Goal: Submit feedback/report problem

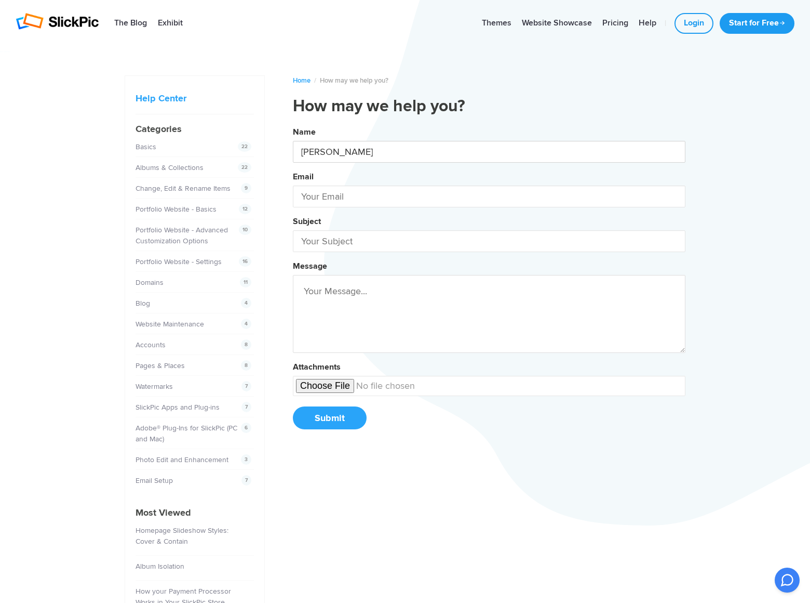
click at [293, 123] on button "Name [PERSON_NAME] Email Subject Message Attachments Submit" at bounding box center [489, 281] width 393 height 317
type input "[PERSON_NAME]"
type input "[PERSON_NAME][EMAIL_ADDRESS][DOMAIN_NAME]"
type input "DominatingKeywords"
click at [293, 123] on button "Name [PERSON_NAME] Email [PERSON_NAME][EMAIL_ADDRESS][DOMAIN_NAME] Subject Domi…" at bounding box center [489, 281] width 393 height 317
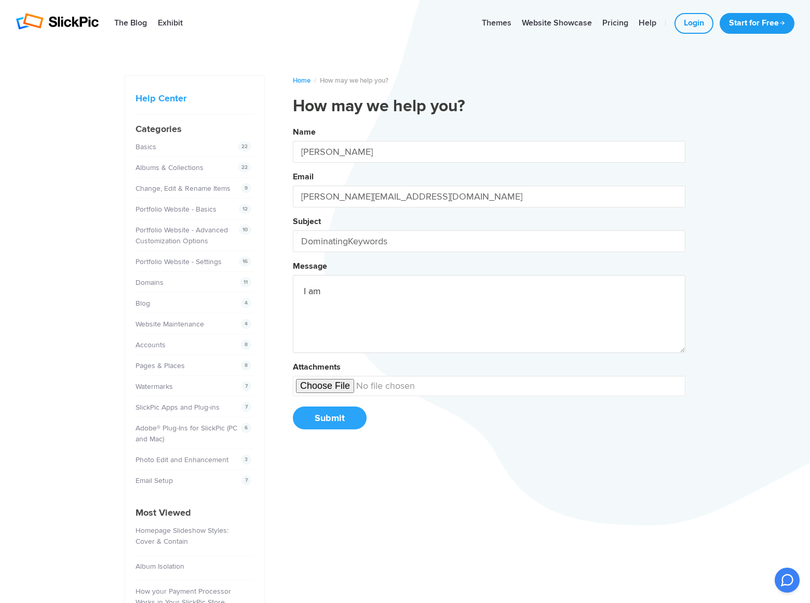
click at [293, 123] on button "Name [PERSON_NAME] Email [PERSON_NAME][EMAIL_ADDRESS][DOMAIN_NAME] Subject Domi…" at bounding box center [489, 281] width 393 height 317
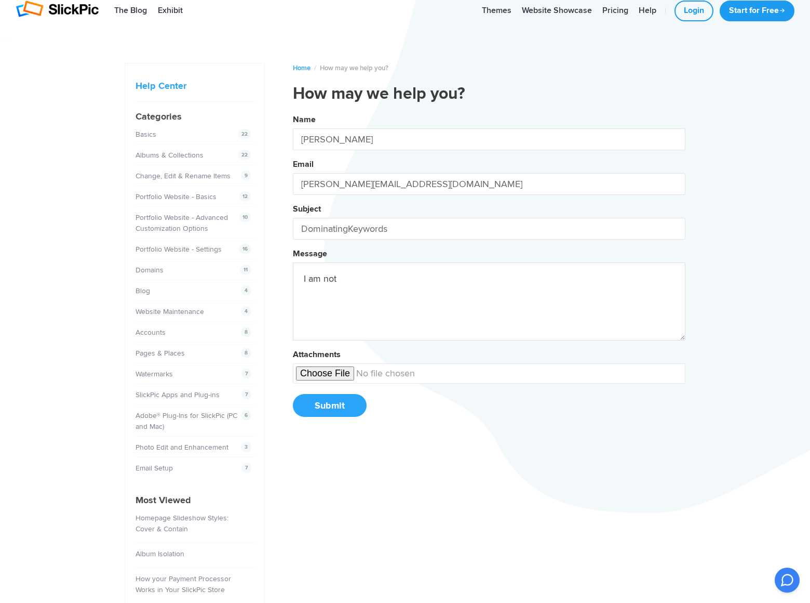
click at [293, 111] on button "Name [PERSON_NAME] Email [PERSON_NAME][EMAIL_ADDRESS][DOMAIN_NAME] Subject Domi…" at bounding box center [489, 269] width 393 height 317
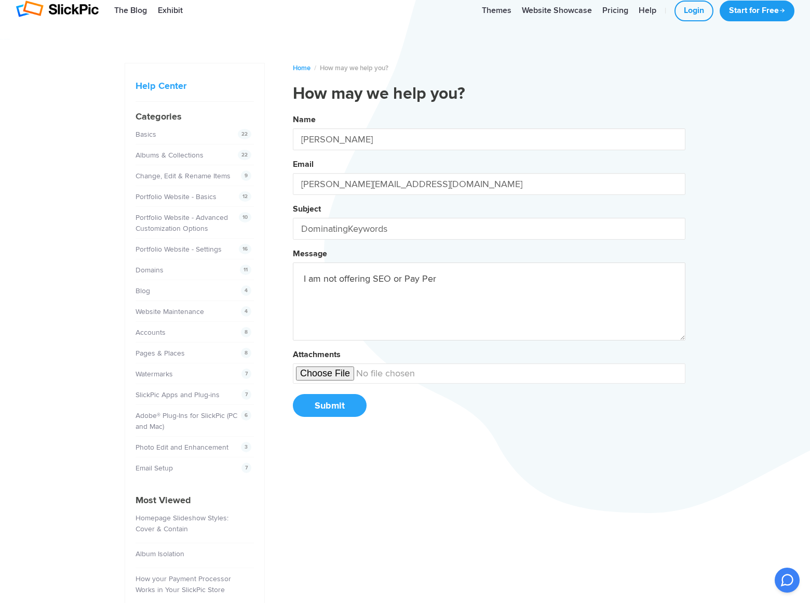
click at [293, 111] on button "Name [PERSON_NAME] Email [PERSON_NAME][EMAIL_ADDRESS][DOMAIN_NAME] Subject Domi…" at bounding box center [489, 269] width 393 height 317
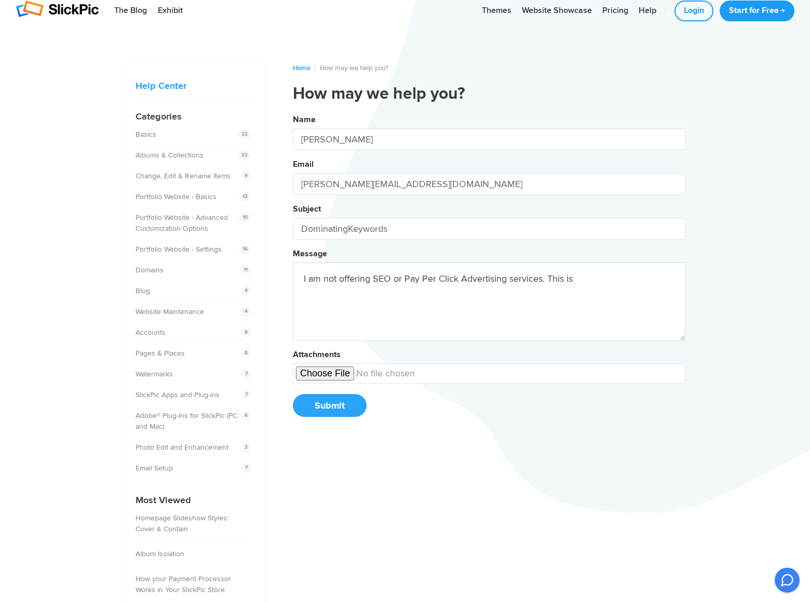
click at [293, 111] on button "Name [PERSON_NAME] Email [PERSON_NAME][EMAIL_ADDRESS][DOMAIN_NAME] Subject Domi…" at bounding box center [489, 269] width 393 height 317
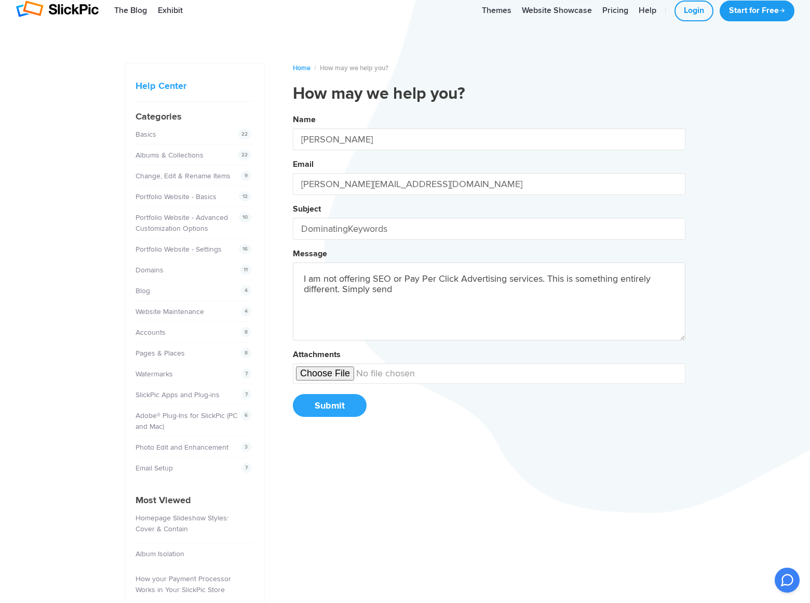
click at [293, 111] on button "Name [PERSON_NAME] Email [PERSON_NAME][EMAIL_ADDRESS][DOMAIN_NAME] Subject Domi…" at bounding box center [489, 269] width 393 height 317
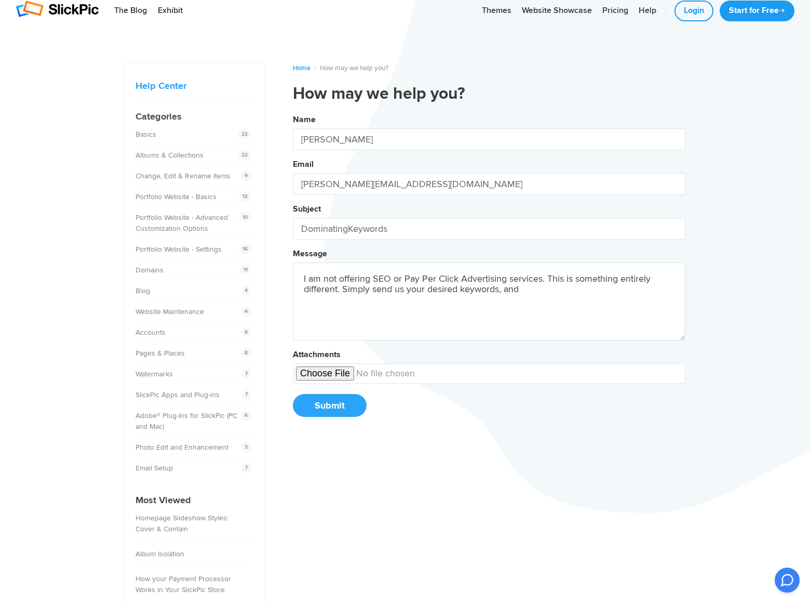
click at [293, 111] on button "Name [PERSON_NAME] Email [PERSON_NAME][EMAIL_ADDRESS][DOMAIN_NAME] Subject Domi…" at bounding box center [489, 269] width 393 height 317
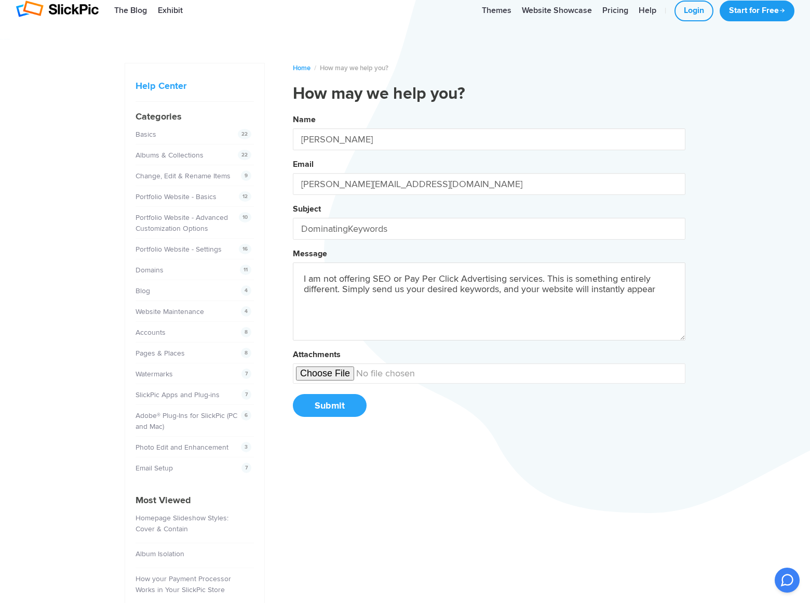
click at [293, 111] on button "Name [PERSON_NAME] Email [PERSON_NAME][EMAIL_ADDRESS][DOMAIN_NAME] Subject Domi…" at bounding box center [489, 269] width 393 height 317
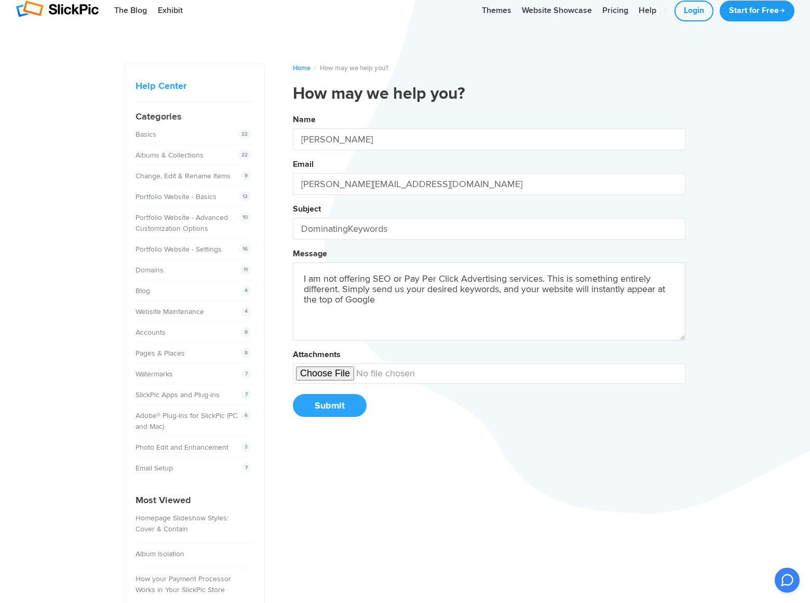
click at [293, 111] on button "Name [PERSON_NAME] Email [PERSON_NAME][EMAIL_ADDRESS][DOMAIN_NAME] Subject Domi…" at bounding box center [489, 269] width 393 height 317
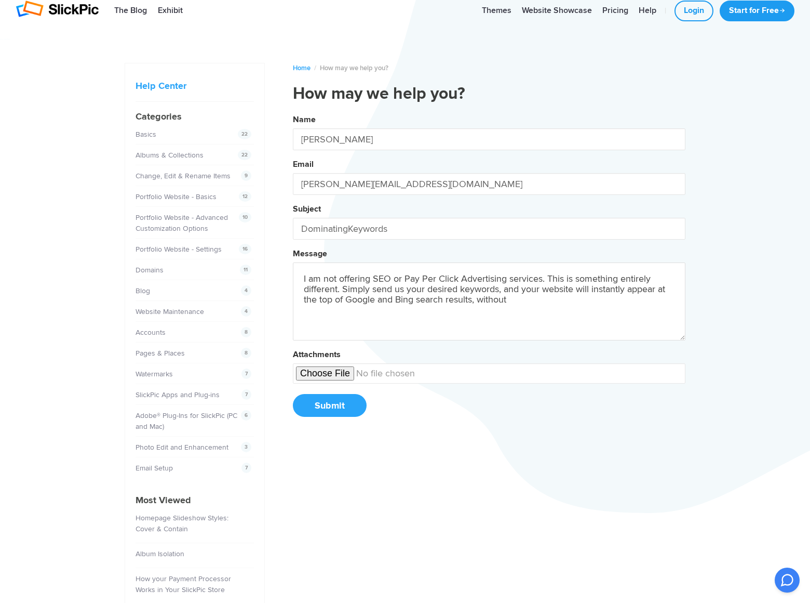
click at [293, 111] on button "Name [PERSON_NAME] Email [PERSON_NAME][EMAIL_ADDRESS][DOMAIN_NAME] Subject Domi…" at bounding box center [489, 269] width 393 height 317
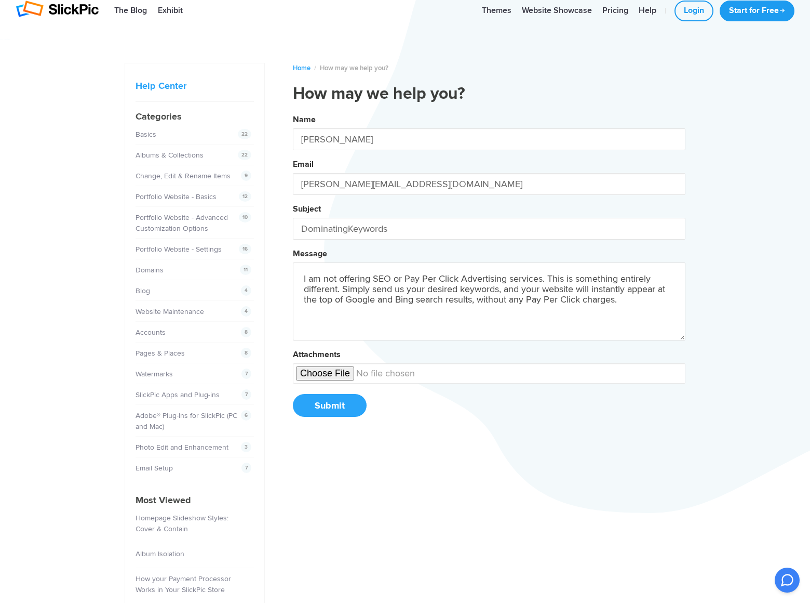
click at [293, 111] on button "Name [PERSON_NAME] Email [PERSON_NAME][EMAIL_ADDRESS][DOMAIN_NAME] Subject Domi…" at bounding box center [489, 269] width 393 height 317
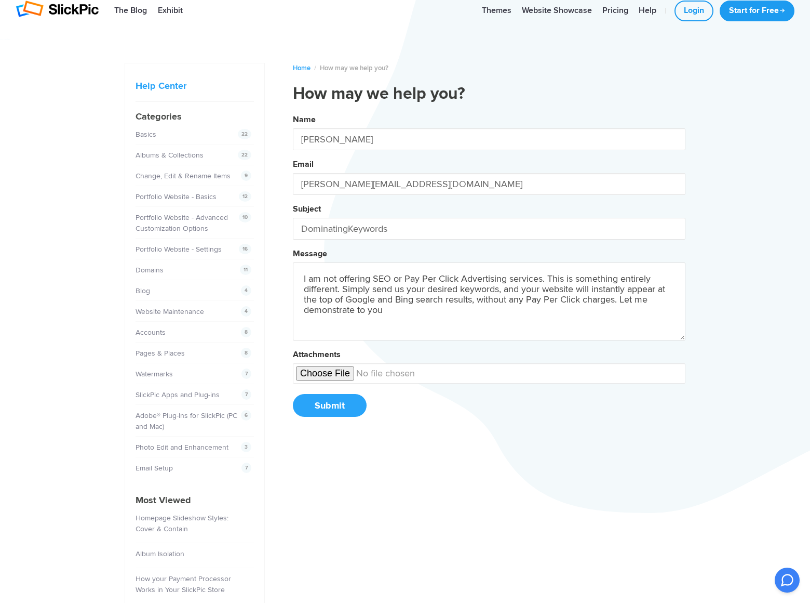
click at [293, 111] on button "Name [PERSON_NAME] Email [PERSON_NAME][EMAIL_ADDRESS][DOMAIN_NAME] Subject Domi…" at bounding box center [489, 269] width 393 height 317
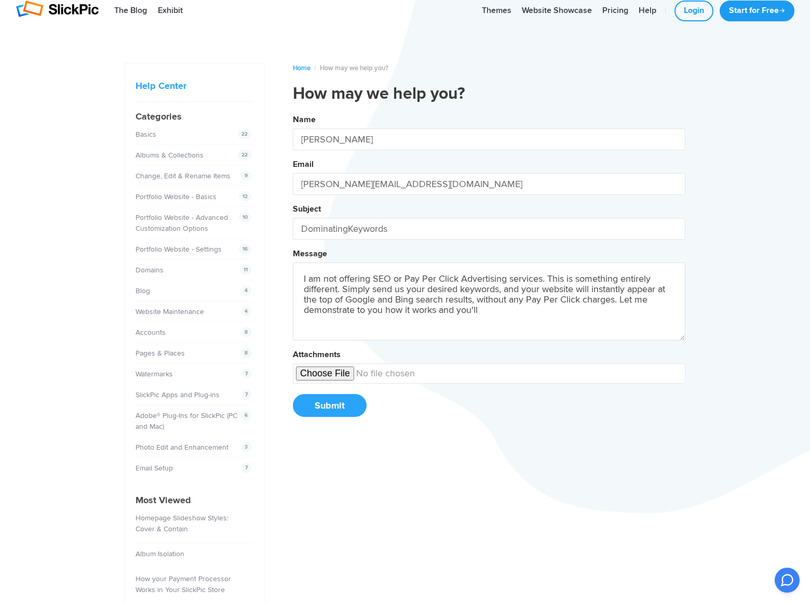
click at [293, 111] on button "Name [PERSON_NAME] Email [PERSON_NAME][EMAIL_ADDRESS][DOMAIN_NAME] Subject Domi…" at bounding box center [489, 269] width 393 height 317
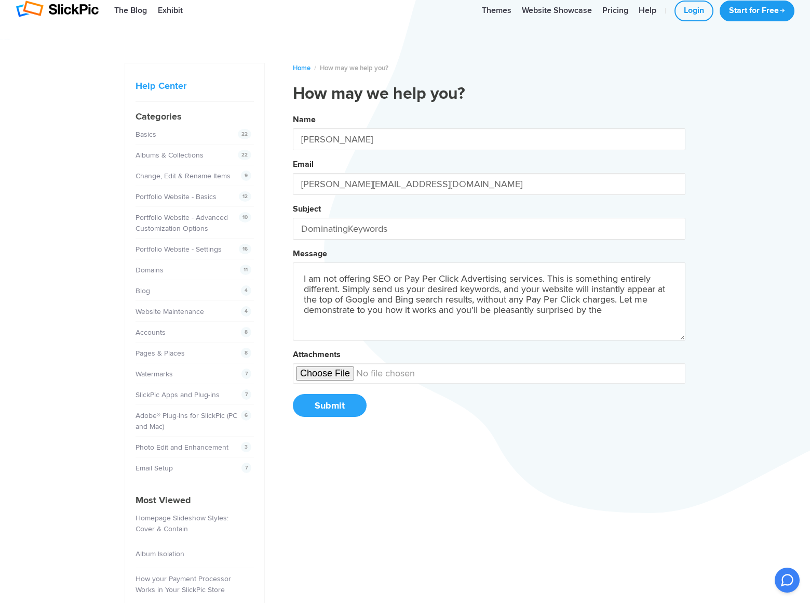
click at [293, 111] on button "Name [PERSON_NAME] Email [PERSON_NAME][EMAIL_ADDRESS][DOMAIN_NAME] Subject Domi…" at bounding box center [489, 269] width 393 height 317
type textarea "I am not offering SEO or Pay Per Click Advertising services. This is something …"
click at [329, 405] on button "Submit" at bounding box center [330, 405] width 74 height 23
